Goal: Go to known website: Access a specific website the user already knows

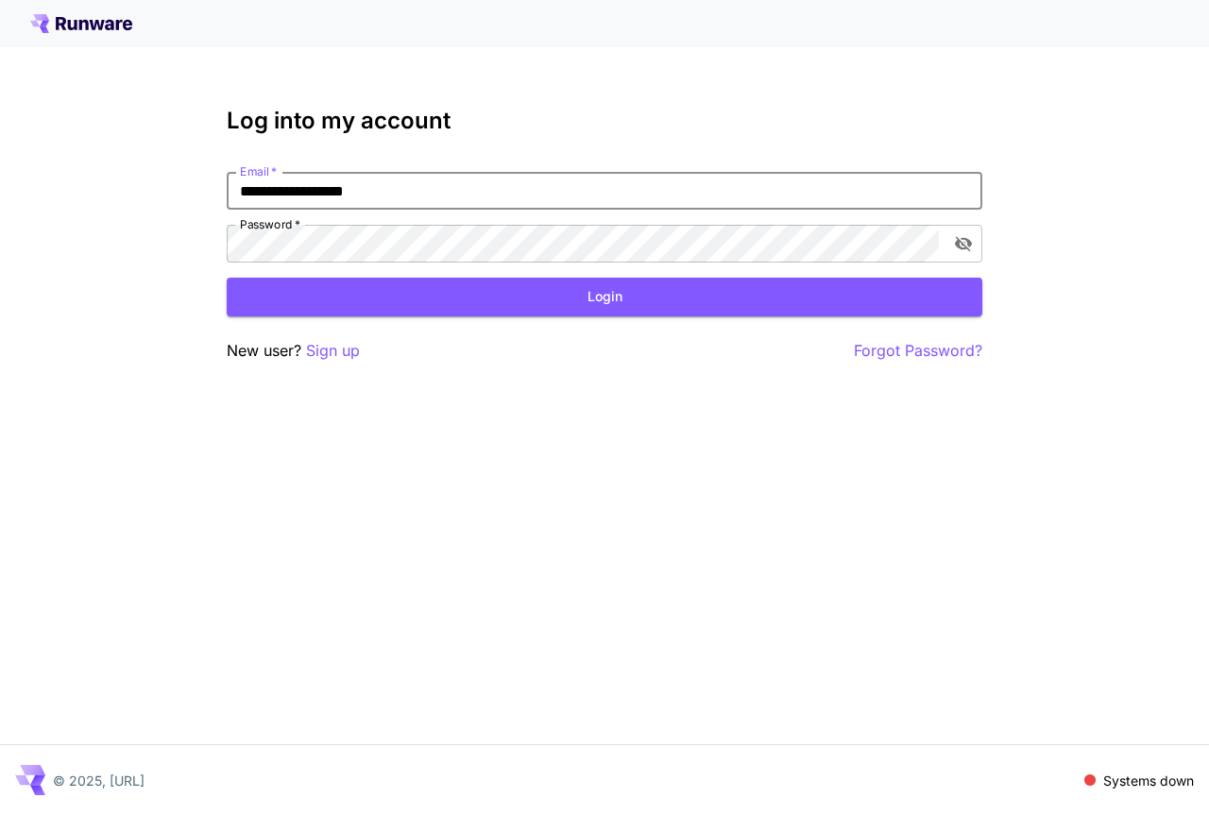
type input "**********"
click button "Login" at bounding box center [605, 297] width 756 height 39
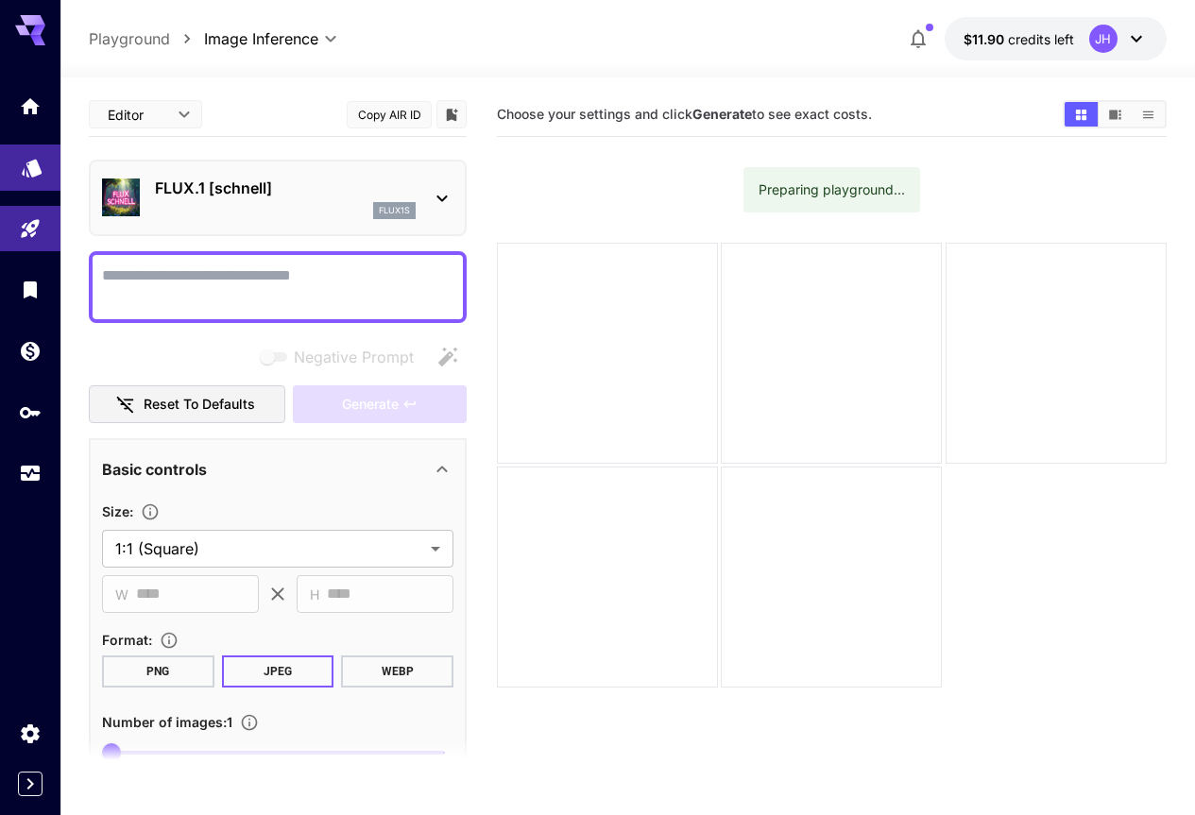
click at [17, 172] on link at bounding box center [30, 168] width 60 height 46
